Goal: Task Accomplishment & Management: Complete application form

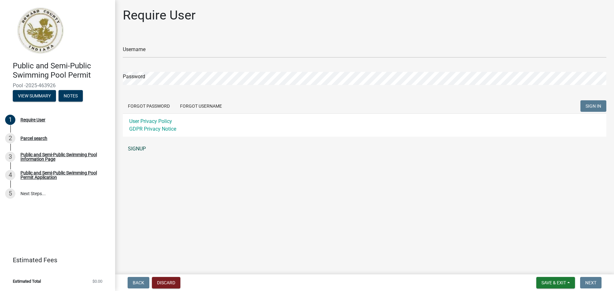
click at [137, 149] on link "SIGNUP" at bounding box center [365, 149] width 484 height 13
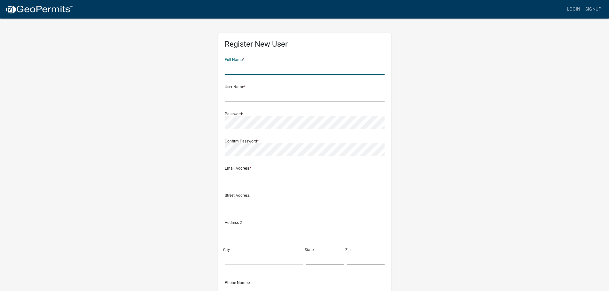
click at [265, 70] on input "text" at bounding box center [305, 68] width 160 height 13
click at [265, 70] on input "Kimberly" at bounding box center [305, 68] width 160 height 13
type input "Kimberly Trilling"
type input "S"
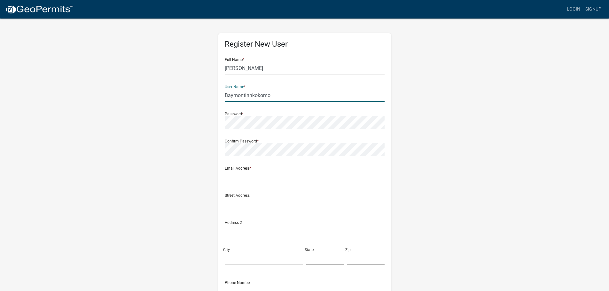
type input "Baymontinnkokomo"
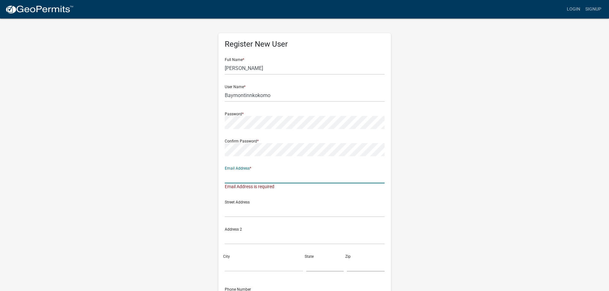
click at [267, 176] on input "text" at bounding box center [305, 177] width 160 height 13
click at [302, 178] on input "baymontinnkokomo@gmail.omc" at bounding box center [305, 177] width 160 height 13
type input "baymontinnkokomo@gmail.com"
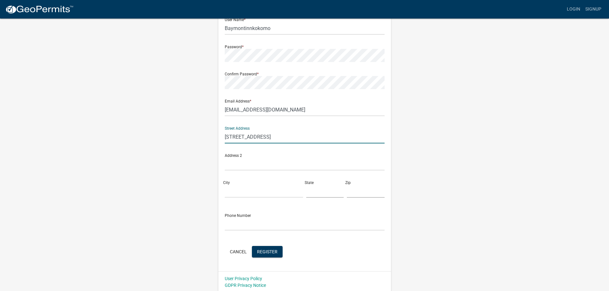
scroll to position [69, 0]
type input "[STREET_ADDRESS]"
click at [243, 195] on input "City" at bounding box center [264, 189] width 78 height 13
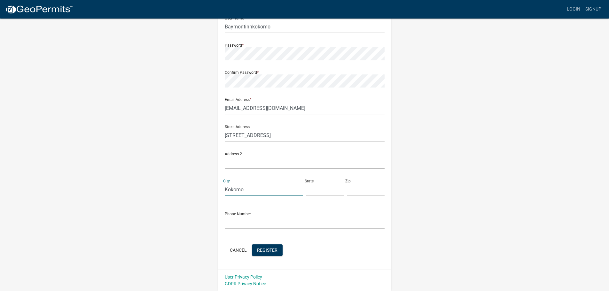
type input "Kokomo"
type input "IN"
type input "46902"
type input "7654598001"
click at [266, 251] on span "Register" at bounding box center [267, 250] width 20 height 5
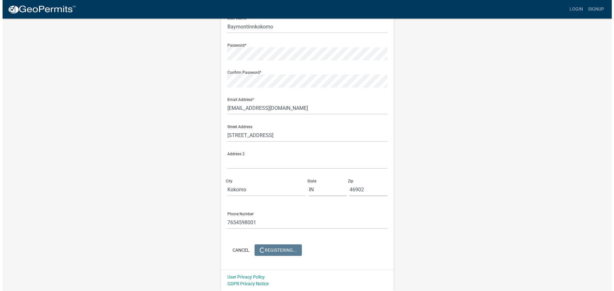
scroll to position [0, 0]
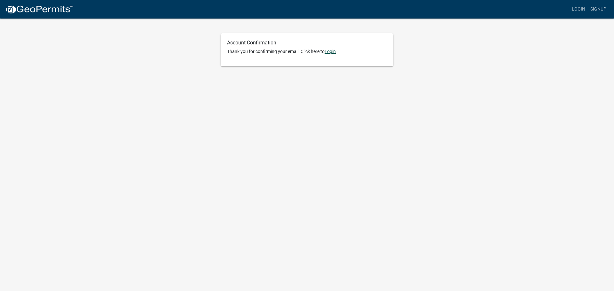
click at [332, 51] on link "Login" at bounding box center [330, 51] width 11 height 5
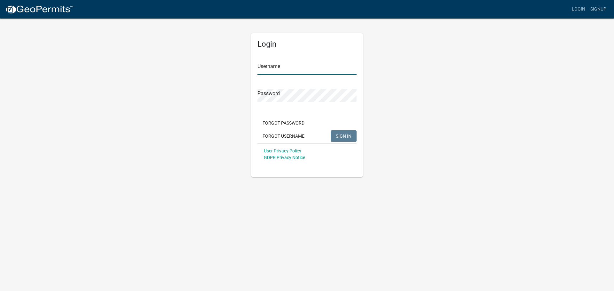
click at [310, 67] on input "Username" at bounding box center [307, 68] width 99 height 13
type input "Baymontinnkokomo"
click at [331, 131] on button "SIGN IN" at bounding box center [344, 137] width 26 height 12
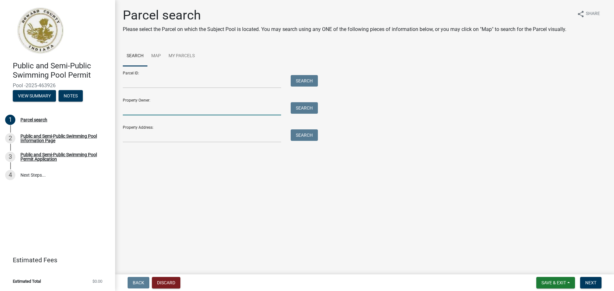
click at [163, 111] on input "Property Owner:" at bounding box center [202, 108] width 158 height 13
click at [588, 284] on span "Next" at bounding box center [590, 283] width 11 height 5
click at [31, 98] on button "View Summary" at bounding box center [34, 96] width 43 height 12
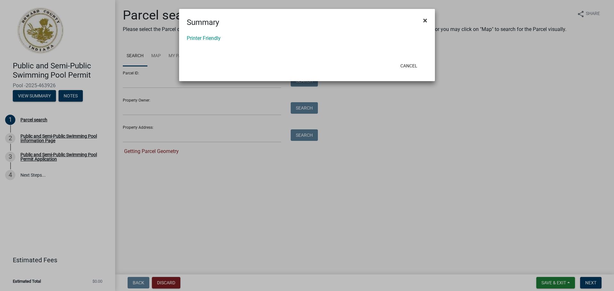
click at [425, 19] on span "×" at bounding box center [425, 20] width 4 height 9
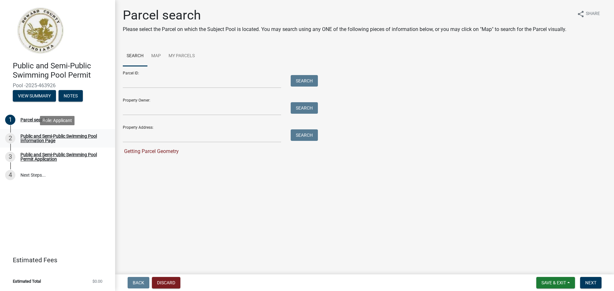
click at [38, 139] on div "Public and Semi-Public Swimming Pool Information Page" at bounding box center [62, 138] width 84 height 9
click at [148, 111] on input "Property Owner:" at bounding box center [202, 108] width 158 height 13
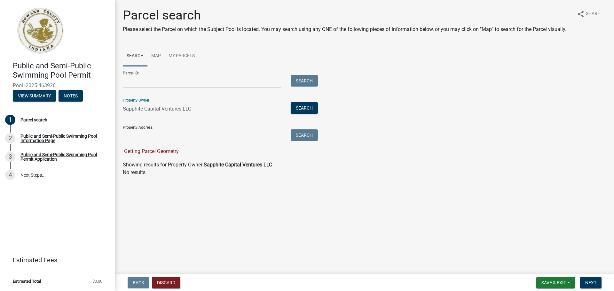
type input "Sapphite Capital Ventures LLC"
click at [157, 133] on input "Property Address:" at bounding box center [202, 136] width 158 height 13
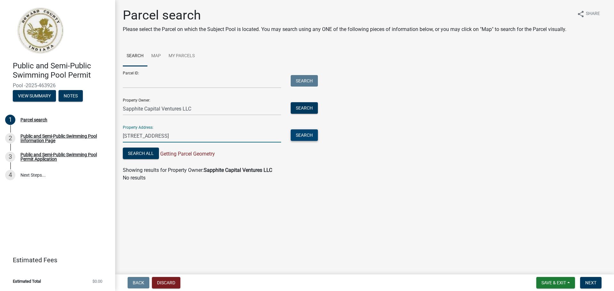
type input "[STREET_ADDRESS]"
click at [314, 138] on button "Search" at bounding box center [304, 136] width 27 height 12
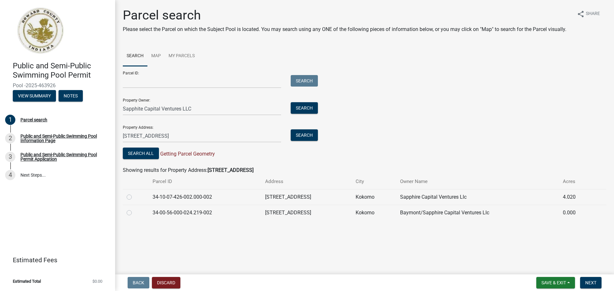
click at [134, 194] on label at bounding box center [134, 194] width 0 height 0
click at [134, 198] on input "radio" at bounding box center [136, 196] width 4 height 4
radio input "true"
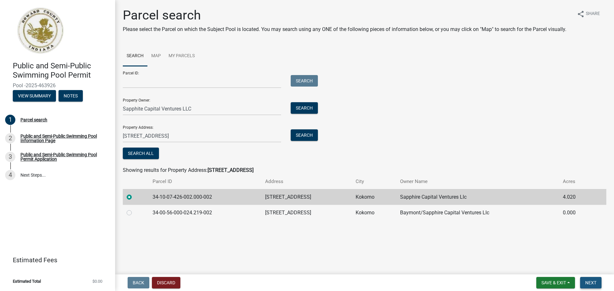
click at [590, 284] on span "Next" at bounding box center [590, 283] width 11 height 5
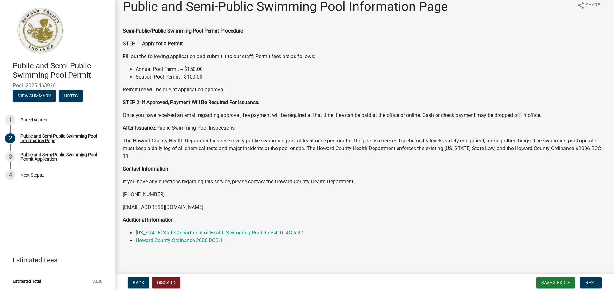
scroll to position [11, 0]
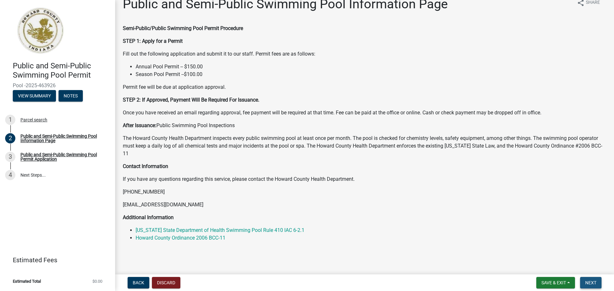
click at [590, 282] on span "Next" at bounding box center [590, 283] width 11 height 5
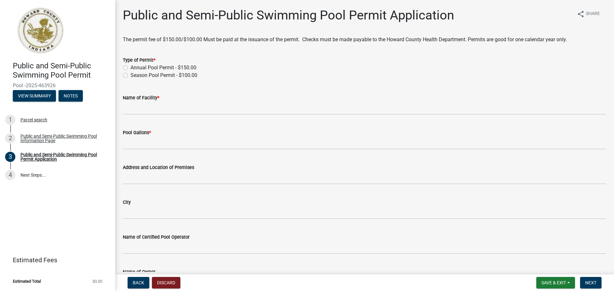
click at [131, 67] on label "Annual Pool Permit - $150.00" at bounding box center [164, 68] width 66 height 8
click at [131, 67] on input "Annual Pool Permit - $150.00" at bounding box center [133, 66] width 4 height 4
radio input "true"
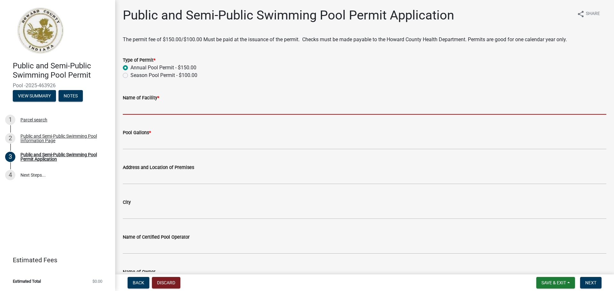
click at [192, 111] on input "Name of Facility *" at bounding box center [365, 108] width 484 height 13
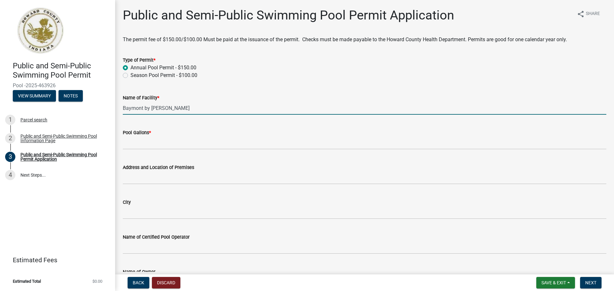
type input "Baymont by [PERSON_NAME]"
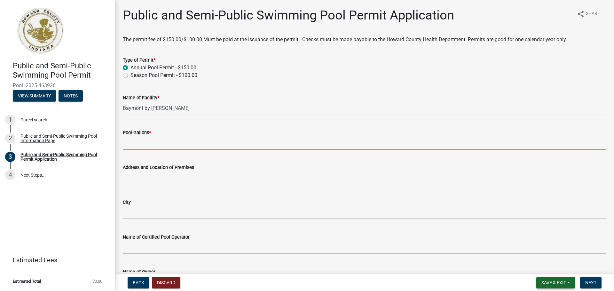
click at [557, 283] on span "Save & Exit" at bounding box center [554, 283] width 25 height 5
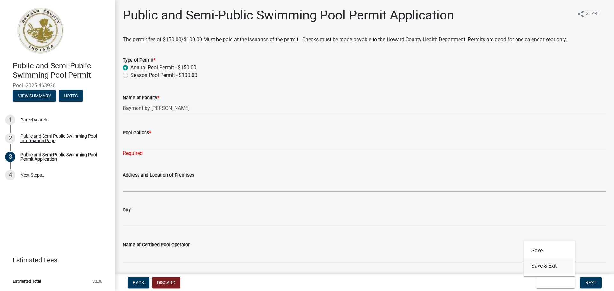
click at [541, 266] on button "Save & Exit" at bounding box center [549, 266] width 51 height 15
